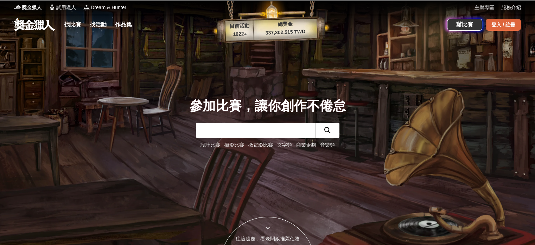
click at [497, 28] on div "登入 / 註冊" at bounding box center [503, 25] width 35 height 12
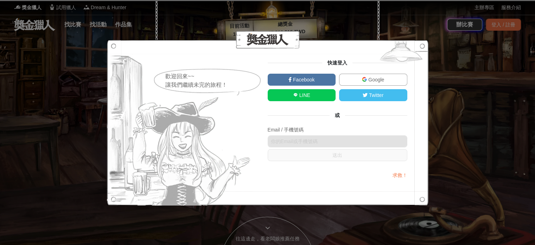
click at [374, 80] on span "Google" at bounding box center [375, 80] width 17 height 6
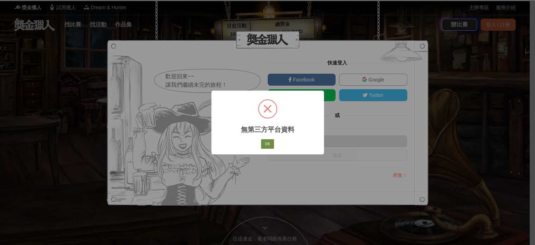
click at [269, 146] on button "OK" at bounding box center [267, 144] width 13 height 10
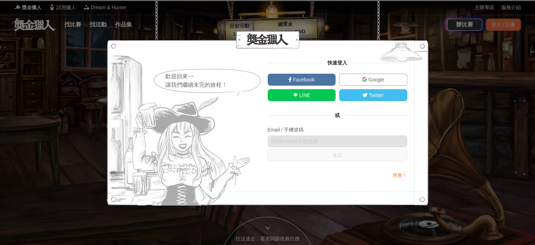
click at [369, 75] on link "Google" at bounding box center [373, 80] width 68 height 12
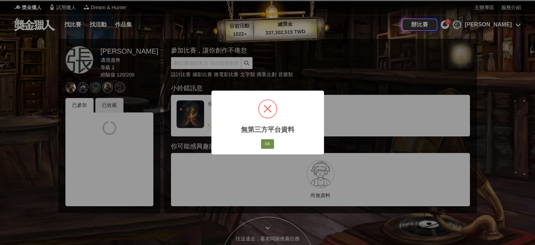
click at [269, 140] on button "OK" at bounding box center [267, 144] width 13 height 10
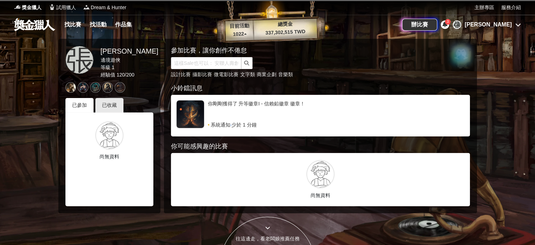
click at [504, 25] on div "[PERSON_NAME]" at bounding box center [488, 24] width 47 height 8
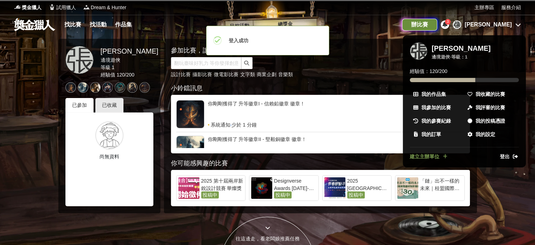
click at [437, 24] on div "辦比賽" at bounding box center [419, 25] width 35 height 12
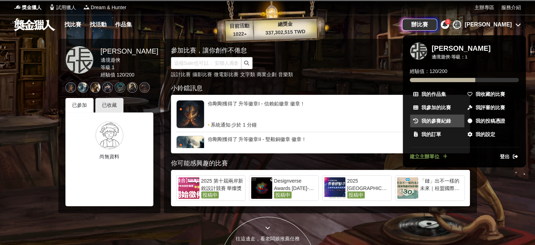
click at [452, 120] on link "我的參賽紀錄" at bounding box center [437, 120] width 54 height 13
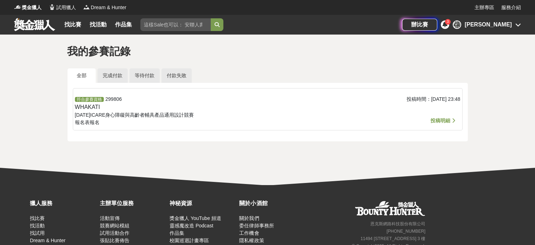
click at [442, 120] on span "投稿明細" at bounding box center [441, 121] width 20 height 6
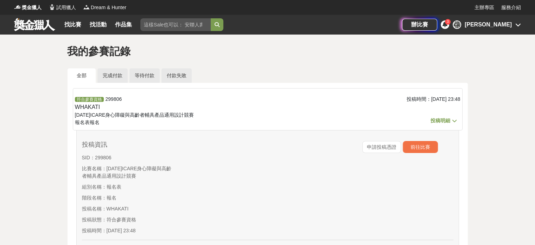
click at [511, 24] on div "[PERSON_NAME]" at bounding box center [488, 24] width 47 height 8
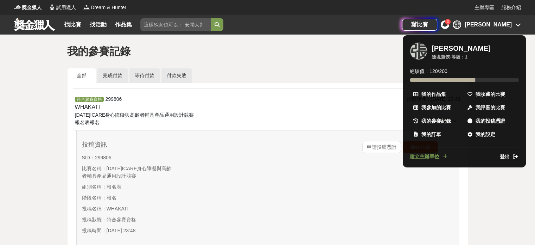
click at [502, 20] on div at bounding box center [267, 122] width 535 height 245
